Goal: Navigation & Orientation: Find specific page/section

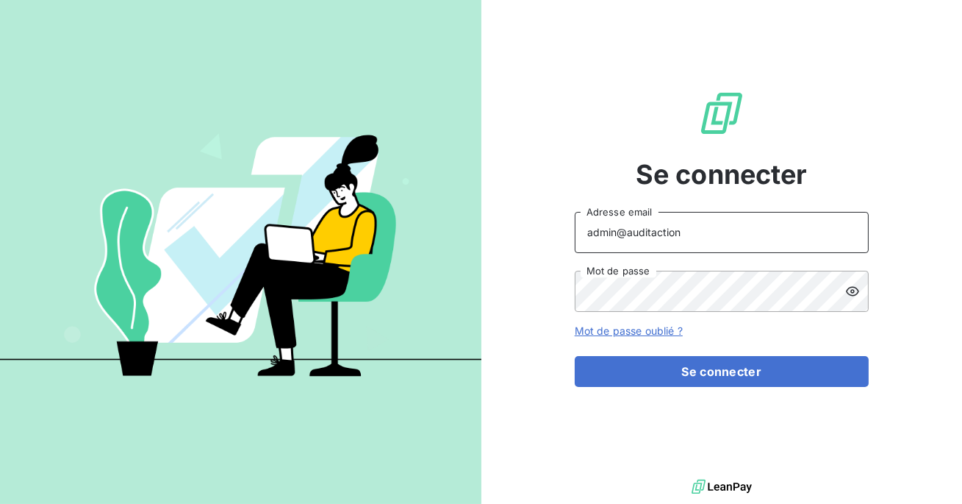
click at [687, 235] on input "admin@auditaction" at bounding box center [722, 232] width 294 height 41
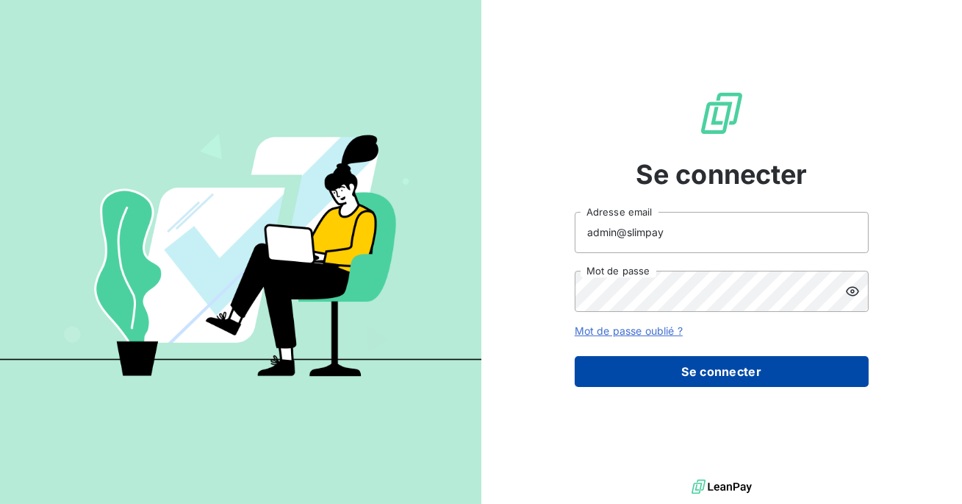
type input "admin@slimpay"
click at [662, 376] on button "Se connecter" at bounding box center [722, 371] width 294 height 31
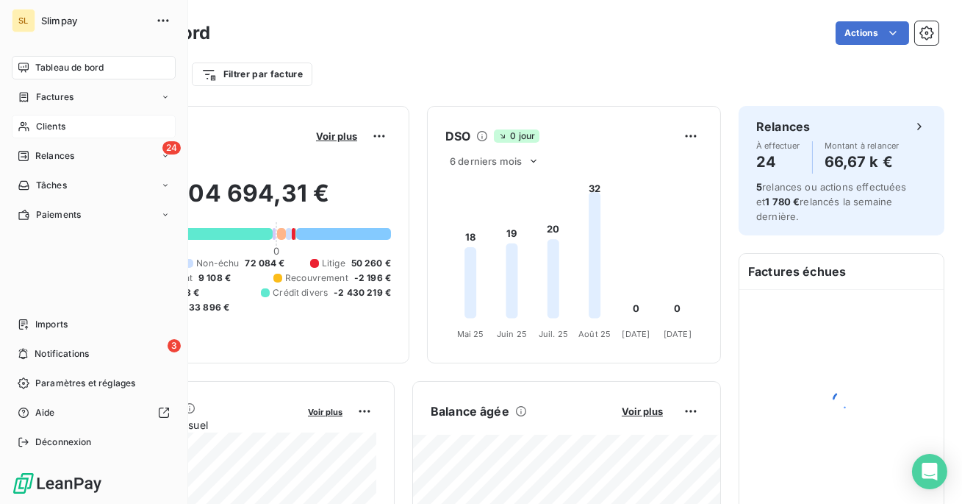
click at [40, 123] on span "Clients" at bounding box center [50, 126] width 29 height 13
